Goal: Transaction & Acquisition: Purchase product/service

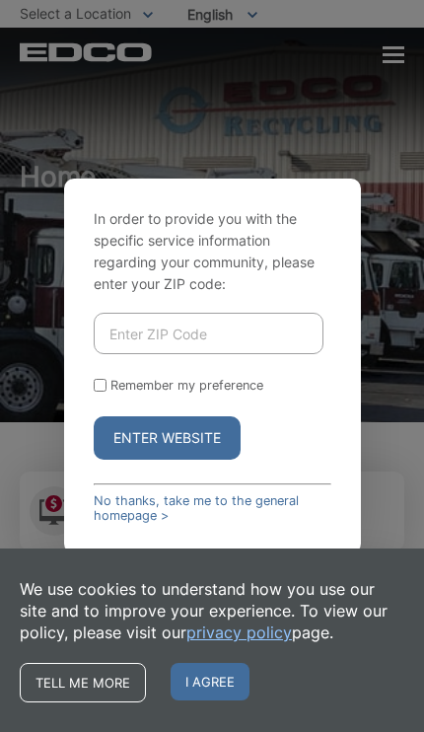
click at [218, 347] on input "Enter ZIP Code" at bounding box center [209, 333] width 230 height 41
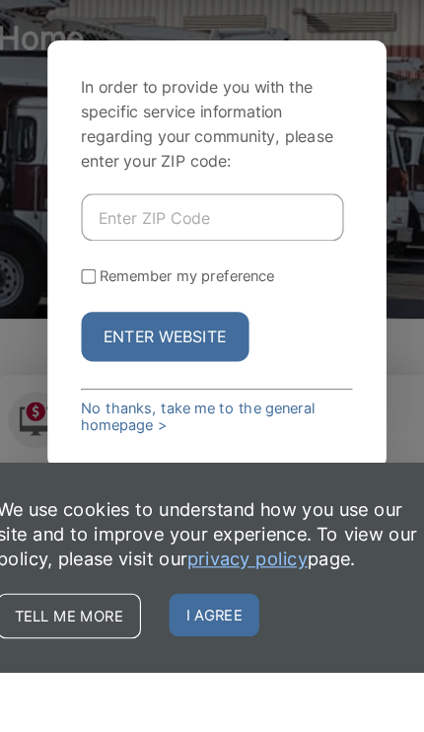
type input "92078"
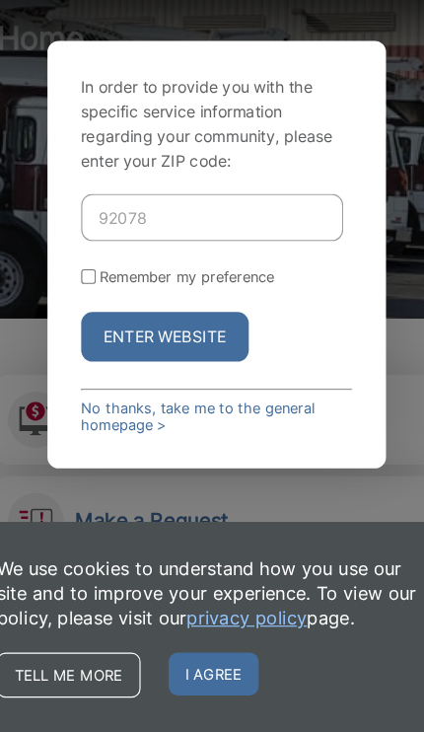
click at [175, 364] on button "Enter Website" at bounding box center [167, 385] width 147 height 43
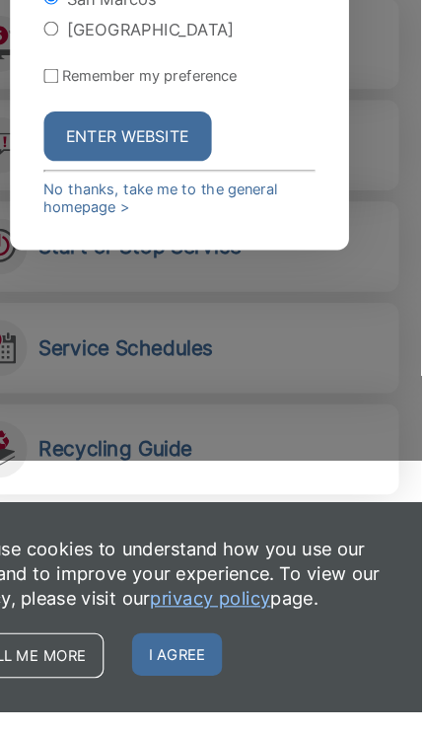
scroll to position [354, 0]
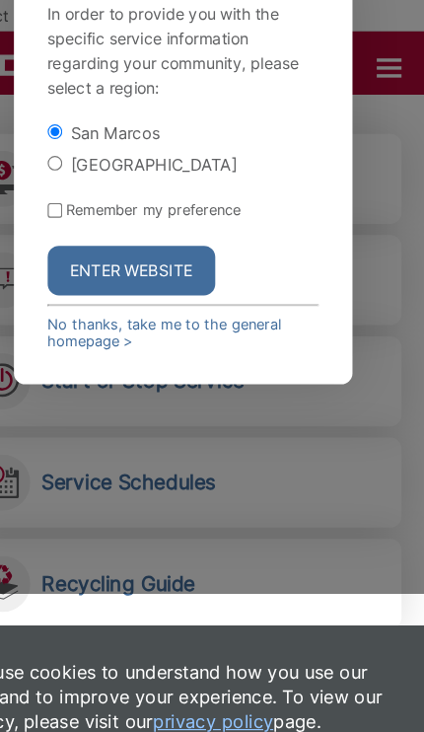
click at [152, 234] on button "Enter Website" at bounding box center [167, 237] width 147 height 43
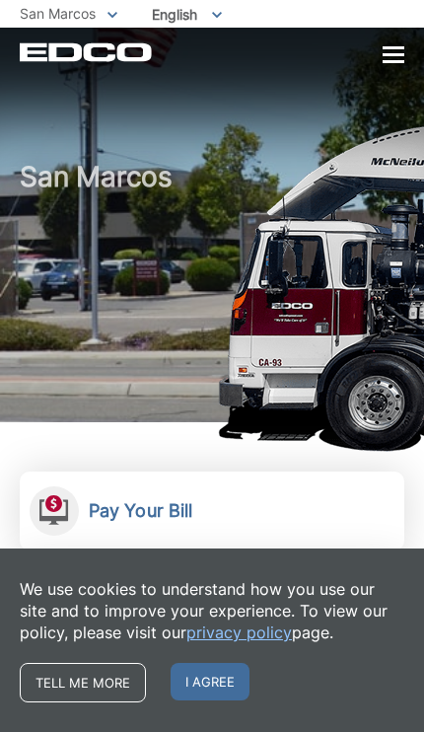
click at [184, 523] on link "Pay Your Bill View, pay, and manage your bill online." at bounding box center [212, 511] width 385 height 79
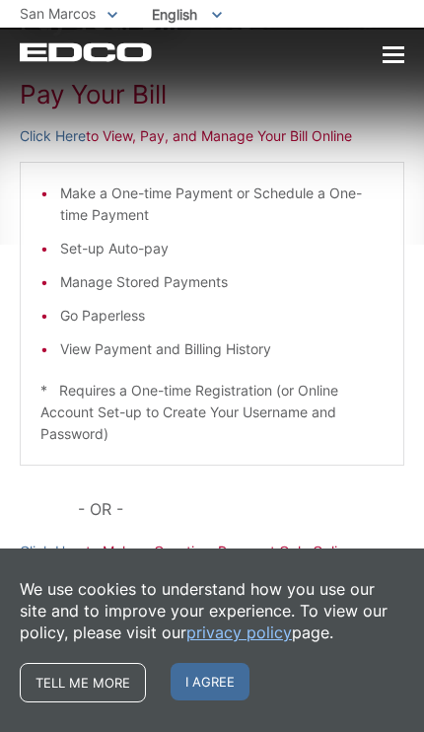
scroll to position [122, 0]
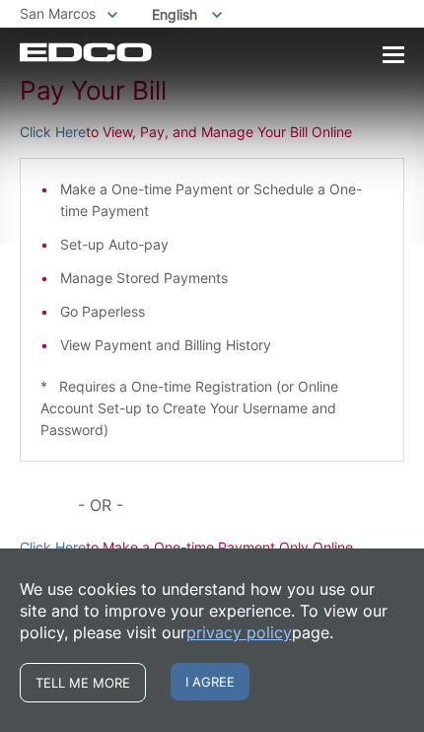
click at [47, 557] on link "Click Here" at bounding box center [53, 548] width 66 height 22
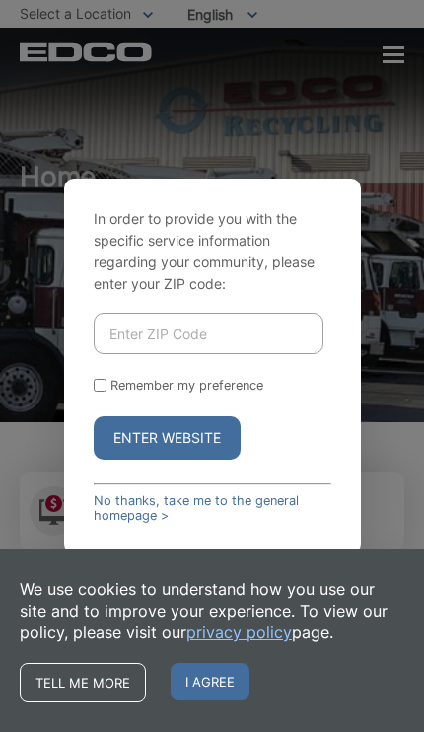
click at [256, 332] on input "Enter ZIP Code" at bounding box center [209, 333] width 230 height 41
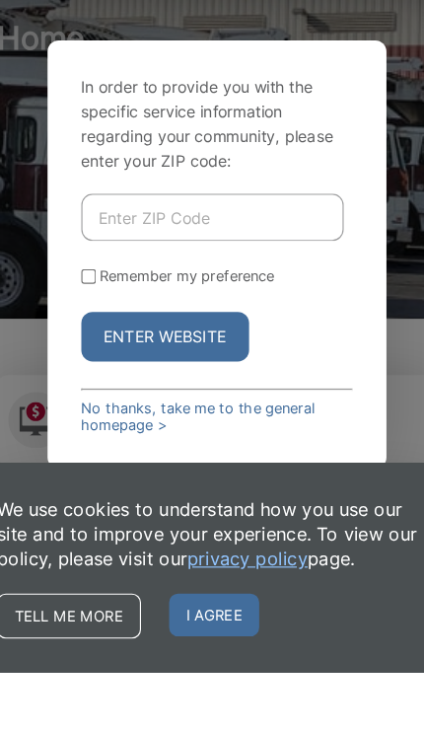
type input "92078"
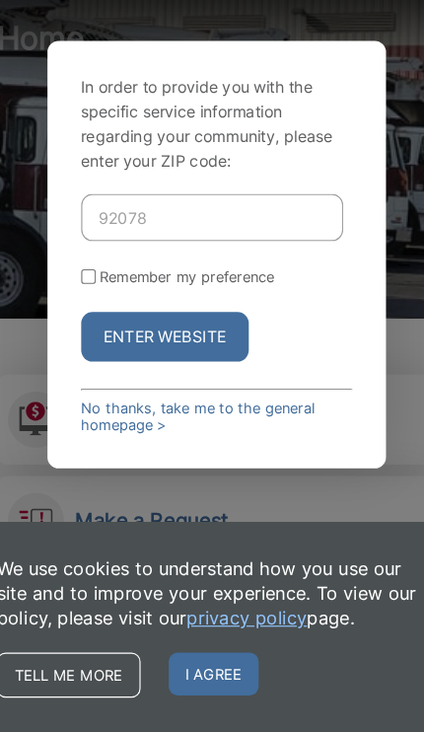
click at [183, 364] on button "Enter Website" at bounding box center [167, 385] width 147 height 43
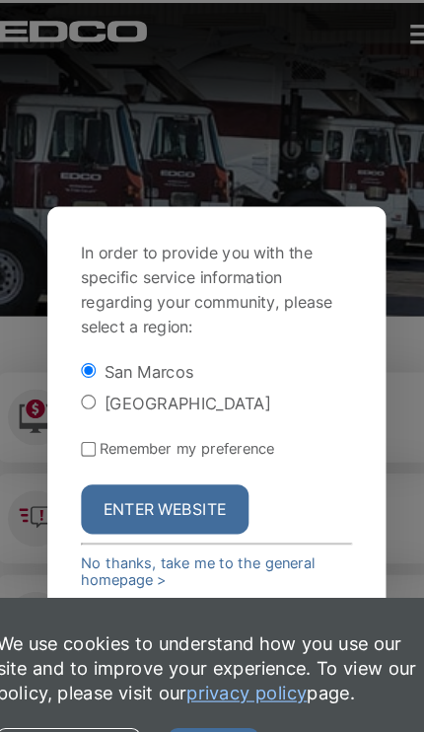
scroll to position [171, 0]
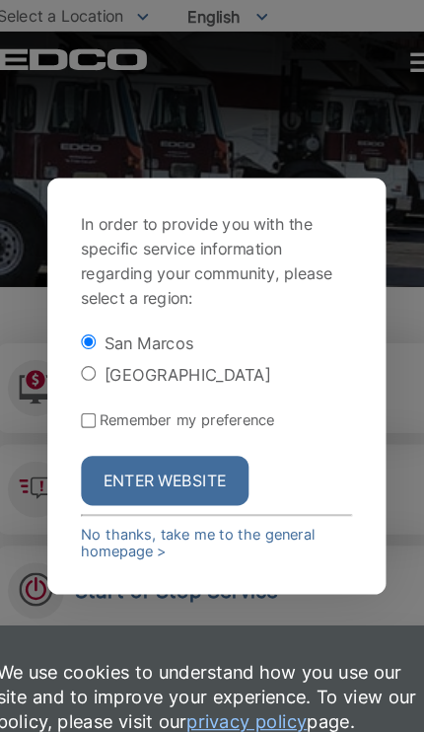
click at [185, 418] on button "Enter Website" at bounding box center [167, 421] width 147 height 43
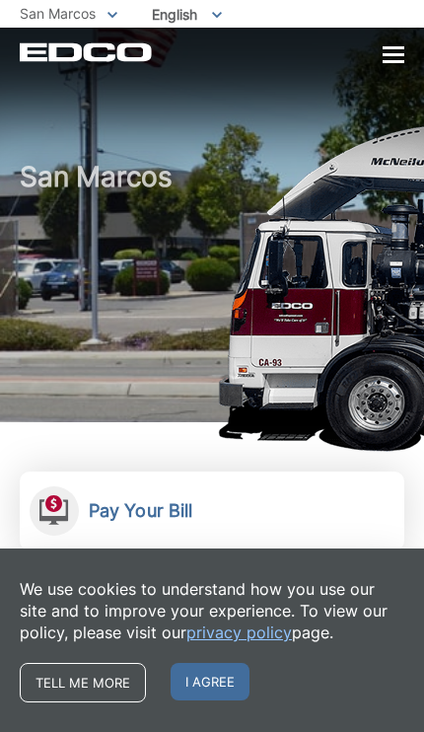
click at [217, 516] on link "Pay Your Bill View, pay, and manage your bill online." at bounding box center [212, 511] width 385 height 79
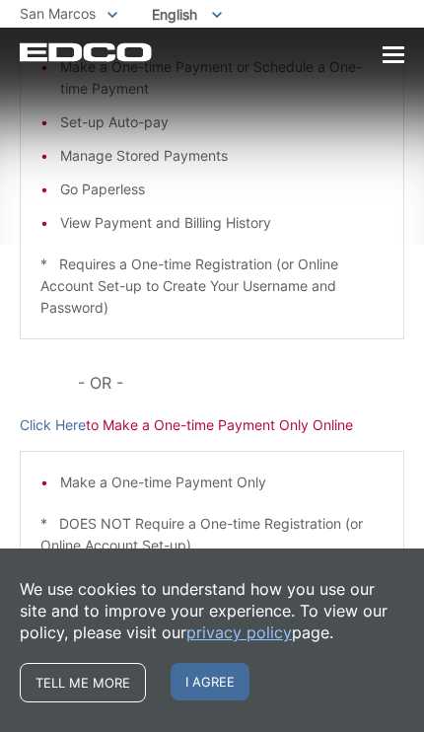
scroll to position [250, 0]
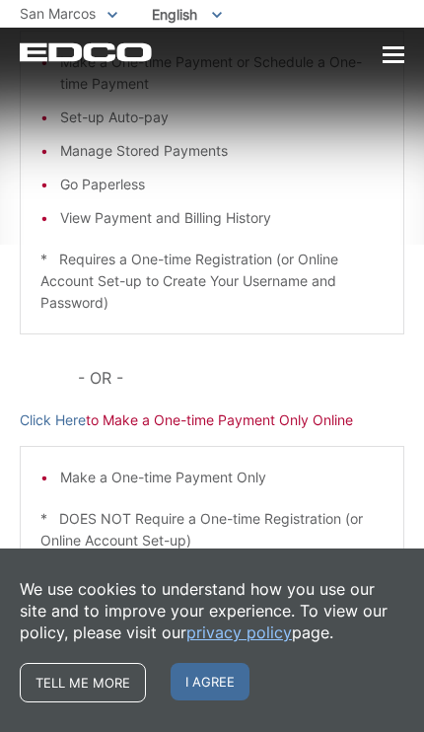
click at [63, 429] on link "Click Here" at bounding box center [53, 420] width 66 height 22
